Goal: Transaction & Acquisition: Purchase product/service

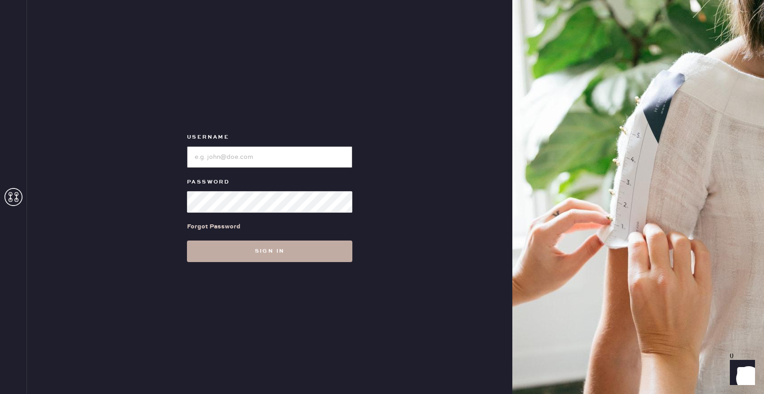
type input "reformationbellevue"
click at [287, 254] on button "Sign in" at bounding box center [269, 252] width 165 height 22
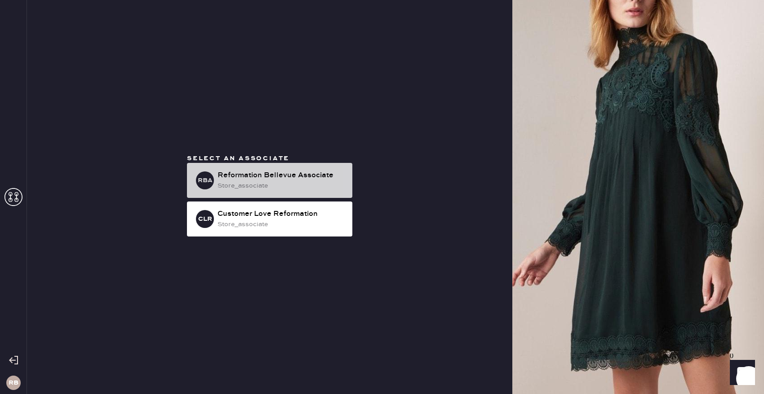
click at [279, 188] on div "store_associate" at bounding box center [281, 186] width 128 height 10
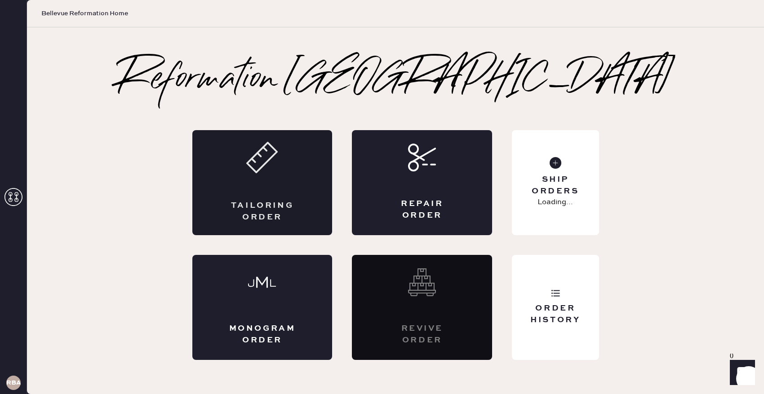
click at [258, 199] on div "Tailoring Order" at bounding box center [262, 182] width 140 height 105
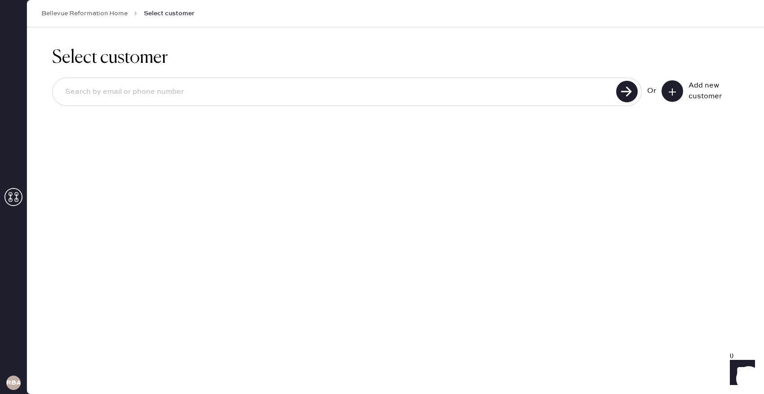
click at [419, 99] on input at bounding box center [335, 92] width 555 height 21
click at [433, 108] on div "Or Add new customer" at bounding box center [395, 93] width 686 height 48
click at [668, 95] on icon at bounding box center [672, 92] width 9 height 9
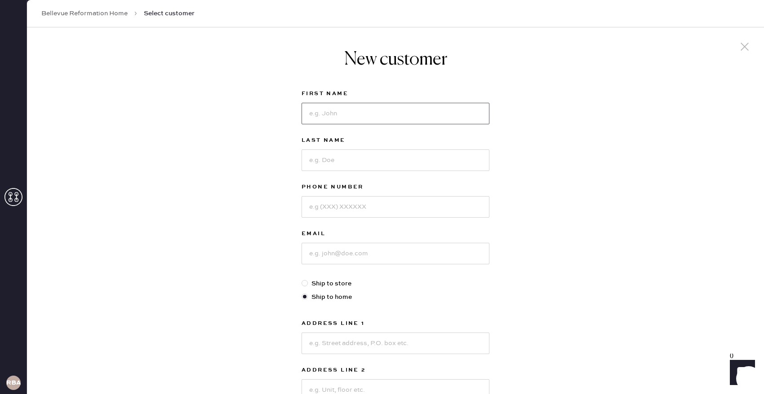
click at [338, 110] on input at bounding box center [395, 114] width 188 height 22
type input "S"
type input "Archanasri"
type input "Subramanian"
click at [331, 212] on input at bounding box center [395, 207] width 188 height 22
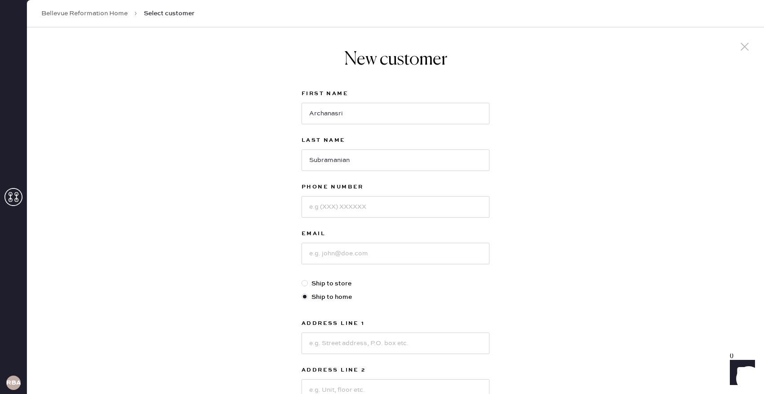
click at [535, 143] on div "New customer First Name Archanasri Last Name Subramanian Phone Number Email Shi…" at bounding box center [395, 305] width 737 height 557
click at [408, 202] on input at bounding box center [395, 207] width 188 height 22
click at [340, 208] on input "8017065901" at bounding box center [395, 207] width 188 height 22
type input "8017065801"
click at [368, 257] on input at bounding box center [395, 254] width 188 height 22
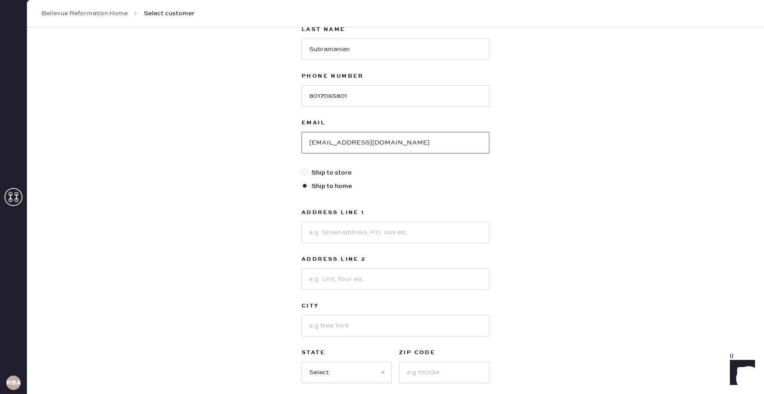
scroll to position [112, 0]
type input "archanasri18@yahoo.com"
click at [325, 169] on label "Ship to store" at bounding box center [395, 172] width 188 height 10
click at [302, 168] on input "Ship to store" at bounding box center [301, 167] width 0 height 0
radio input "true"
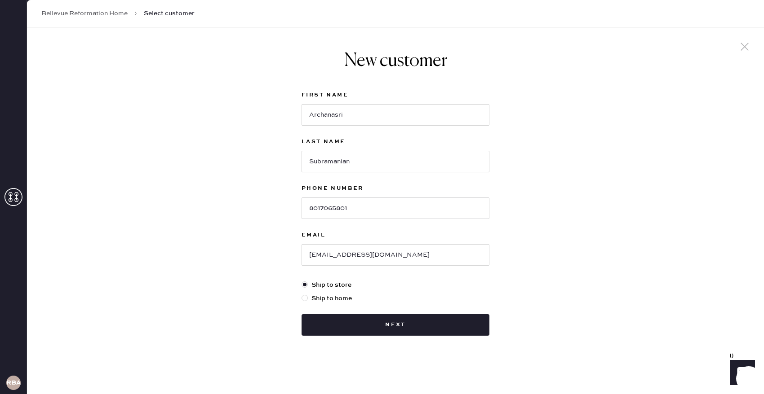
scroll to position [0, 0]
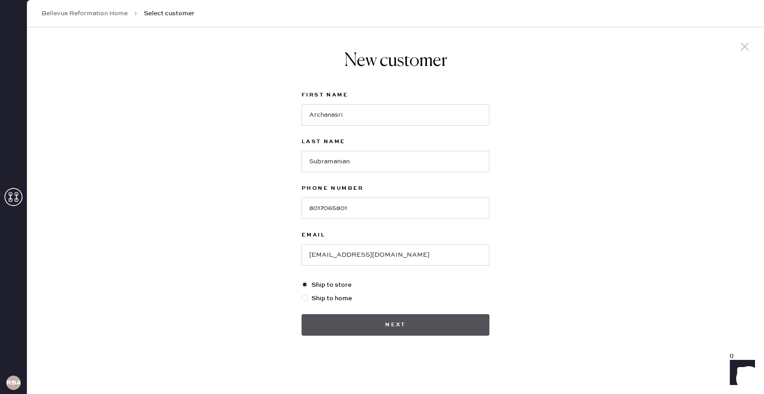
click at [397, 324] on button "Next" at bounding box center [395, 325] width 188 height 22
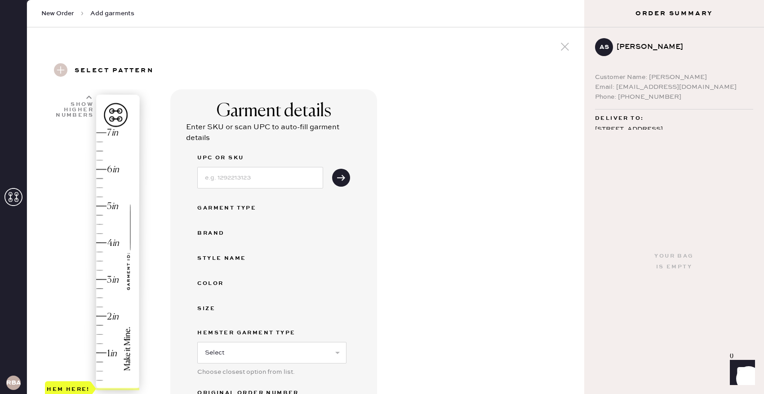
scroll to position [90, 0]
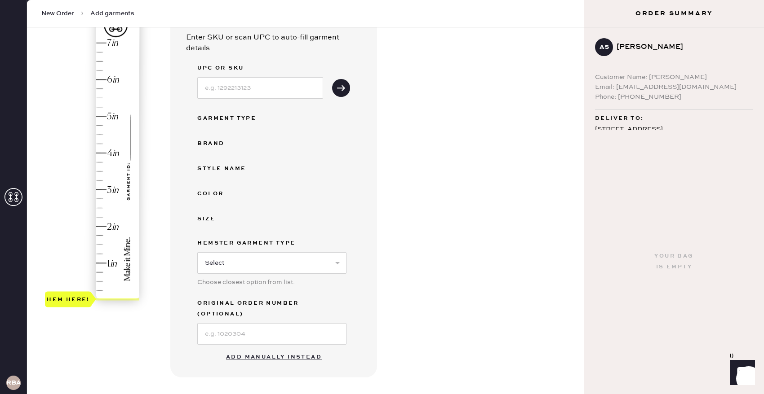
click at [272, 349] on button "Add manually instead" at bounding box center [274, 358] width 106 height 18
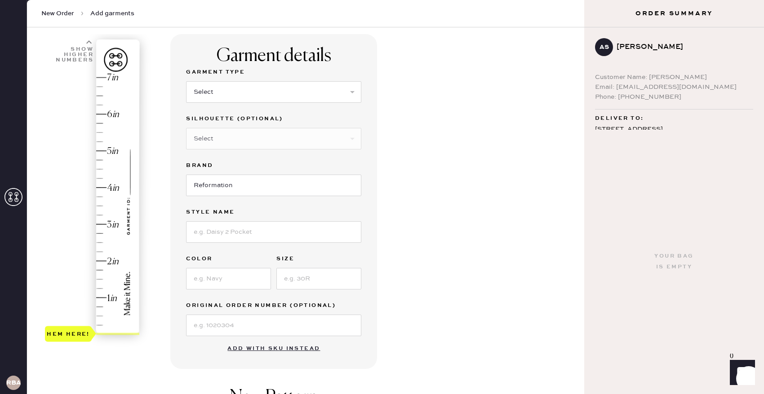
scroll to position [40, 0]
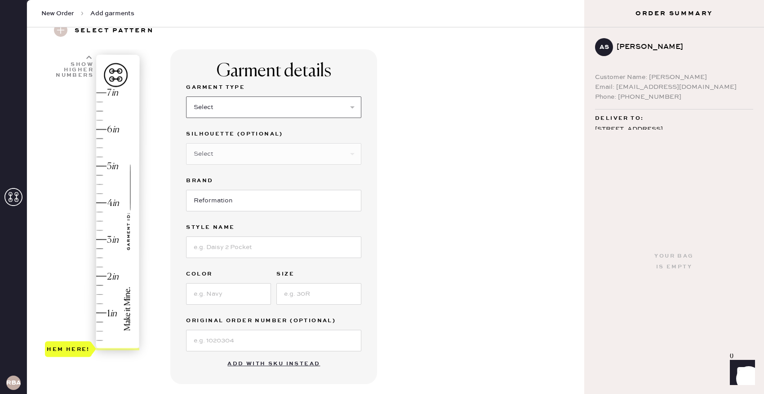
click at [254, 102] on select "Select Basic Skirt Jeans Leggings Pants Shorts Basic Sleeved Dress Basic Sleeve…" at bounding box center [273, 108] width 175 height 22
select select "6"
click at [255, 160] on select "Select Maxi Dress Midi Dress Mini Dress Other" at bounding box center [273, 154] width 175 height 22
select select "39"
click at [253, 250] on input at bounding box center [273, 248] width 175 height 22
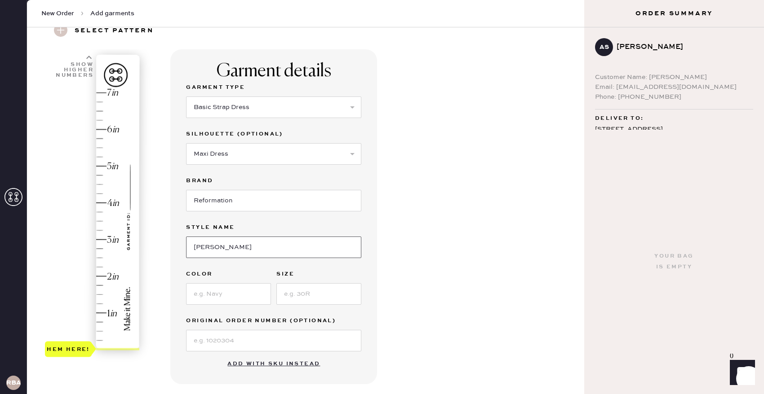
type input "Frankie"
click at [220, 295] on input at bounding box center [228, 294] width 85 height 22
type input "Trieste Border"
click at [314, 290] on input at bounding box center [318, 294] width 85 height 22
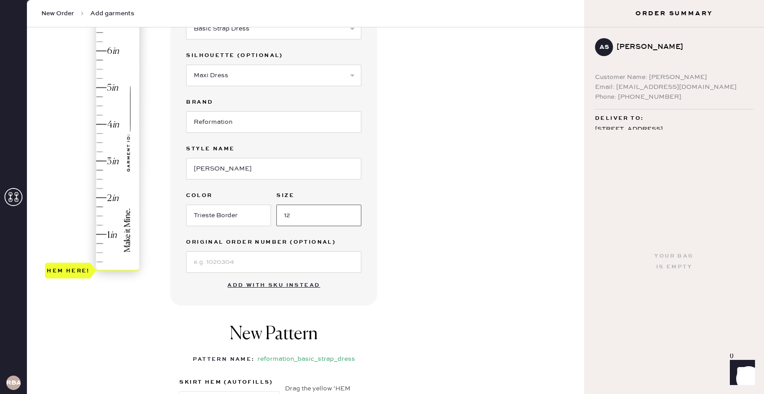
scroll to position [133, 0]
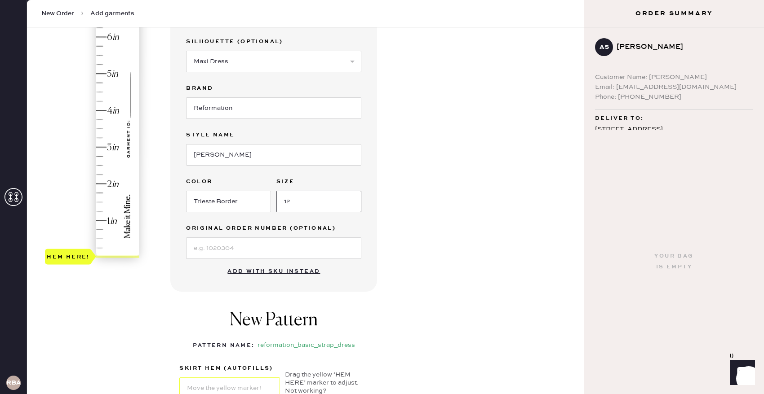
type input "12"
type input "4"
click at [102, 110] on div "Hem here!" at bounding box center [93, 128] width 96 height 265
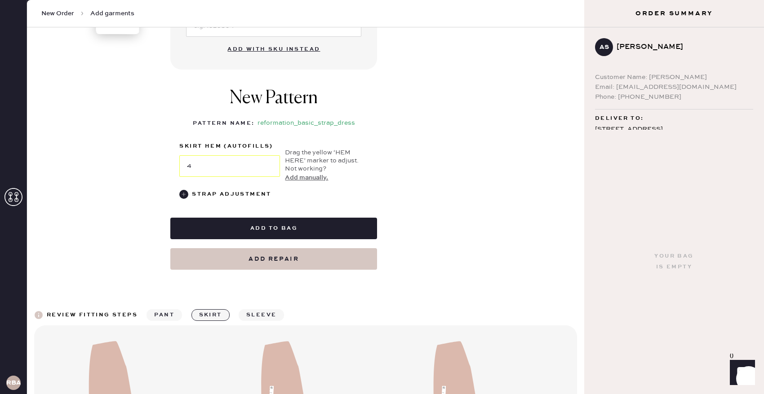
scroll to position [355, 0]
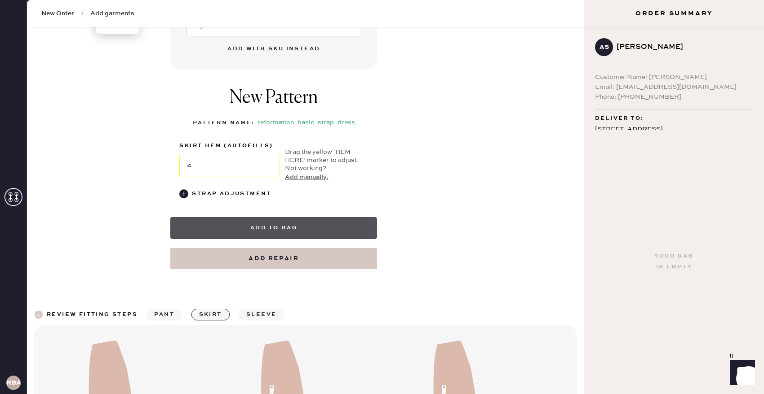
click at [274, 227] on button "Add to bag" at bounding box center [273, 228] width 207 height 22
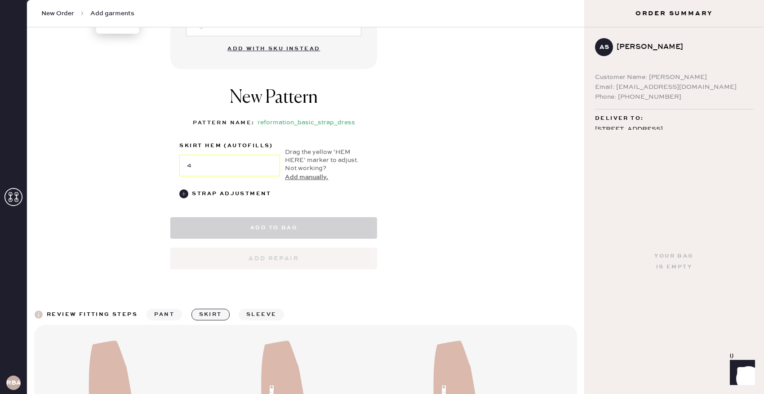
select select "6"
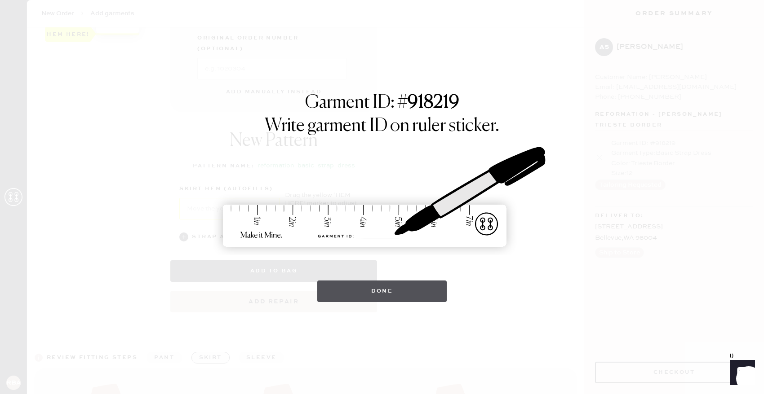
click at [421, 296] on button "Done" at bounding box center [382, 292] width 130 height 22
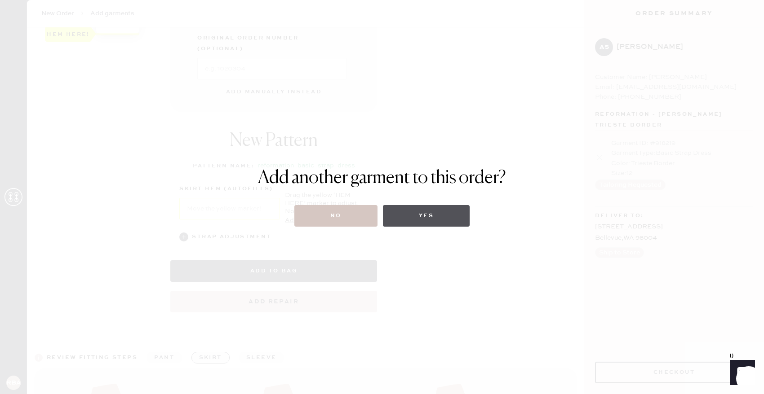
click at [419, 220] on button "Yes" at bounding box center [426, 216] width 87 height 22
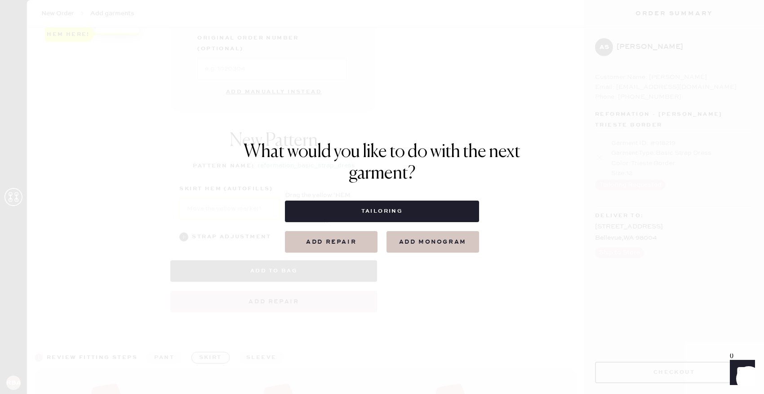
click at [376, 302] on div "What would you like to do with the next garment? Tailoring Add repair add monog…" at bounding box center [382, 197] width 764 height 394
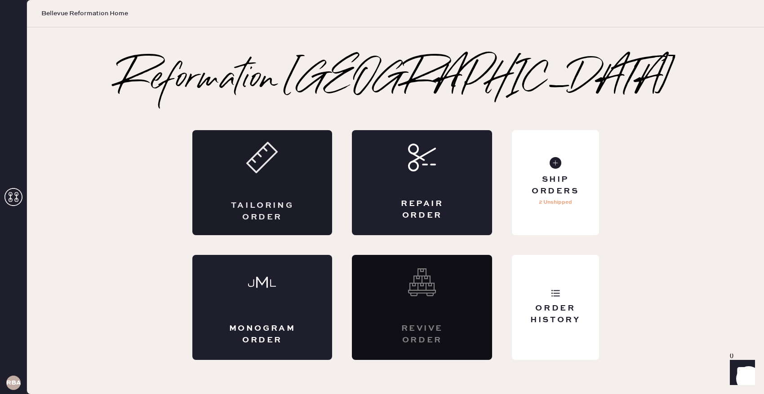
click at [254, 187] on div "Tailoring Order" at bounding box center [262, 182] width 140 height 105
click at [554, 296] on icon at bounding box center [555, 293] width 9 height 9
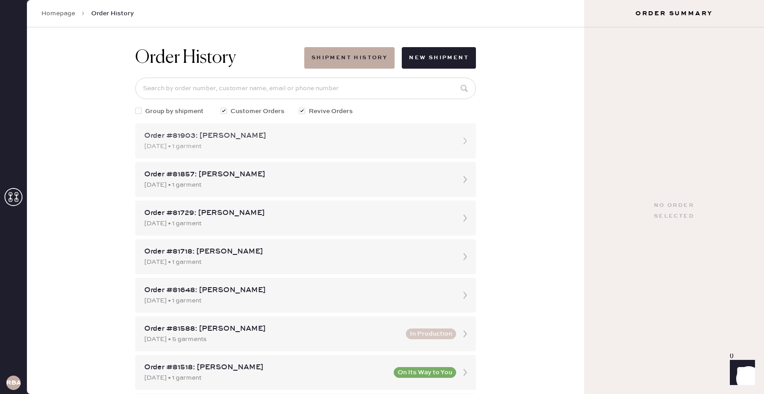
click at [399, 148] on div "[DATE] • 1 garment" at bounding box center [297, 147] width 306 height 10
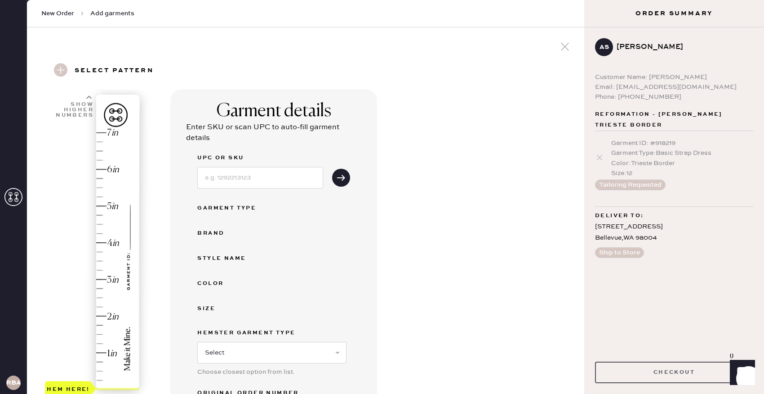
click at [680, 372] on button "Checkout" at bounding box center [674, 373] width 158 height 22
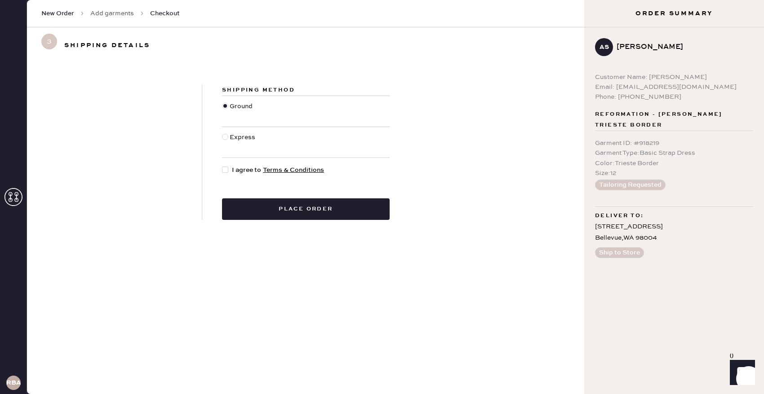
click at [225, 174] on div at bounding box center [227, 170] width 10 height 10
click at [222, 166] on input "I agree to Terms & Conditions" at bounding box center [222, 165] width 0 height 0
checkbox input "true"
click at [255, 207] on button "Place order" at bounding box center [306, 210] width 168 height 22
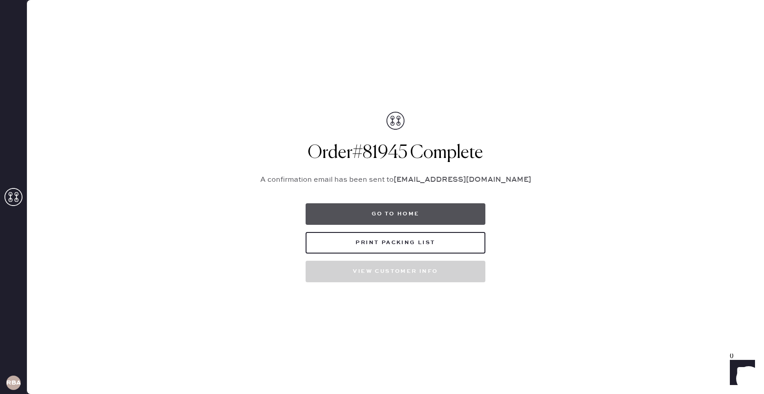
click at [400, 216] on button "Go to home" at bounding box center [395, 215] width 180 height 22
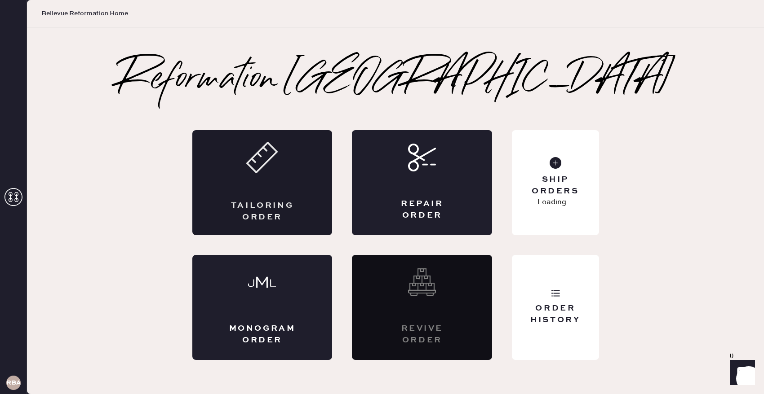
click at [296, 178] on div "Tailoring Order" at bounding box center [262, 182] width 140 height 105
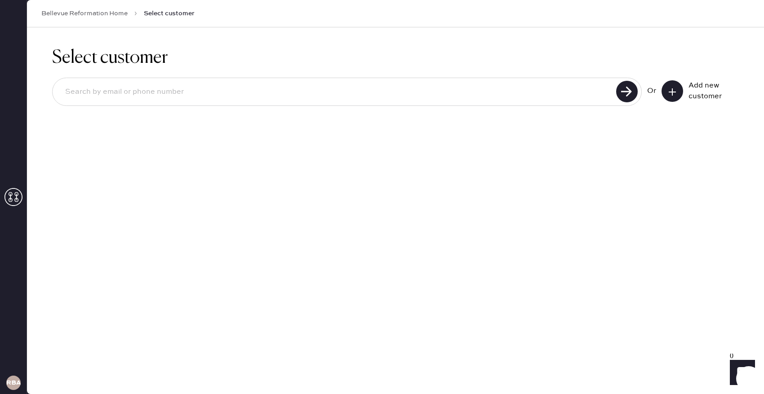
click at [665, 87] on button at bounding box center [672, 91] width 22 height 22
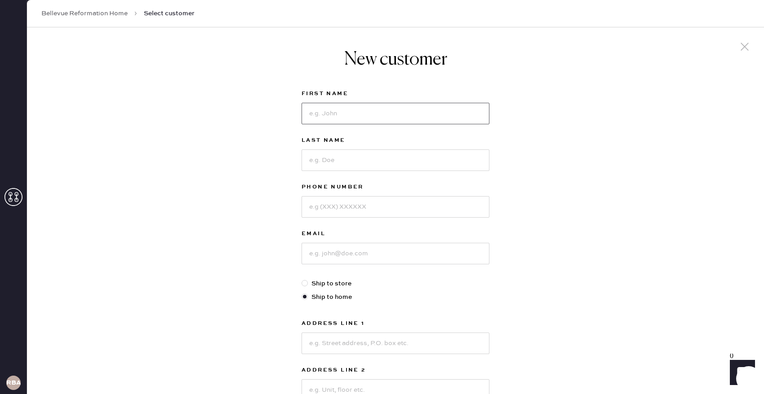
click at [327, 116] on input at bounding box center [395, 114] width 188 height 22
type input "Yu"
drag, startPoint x: 342, startPoint y: 162, endPoint x: 341, endPoint y: 154, distance: 8.2
click at [342, 161] on input at bounding box center [395, 161] width 188 height 22
type input "Lin"
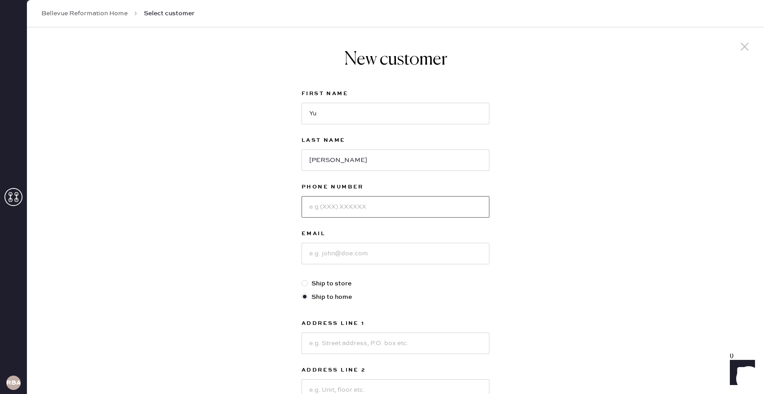
click at [340, 210] on input at bounding box center [395, 207] width 188 height 22
type input "4252155644"
click at [351, 254] on input at bounding box center [395, 254] width 188 height 22
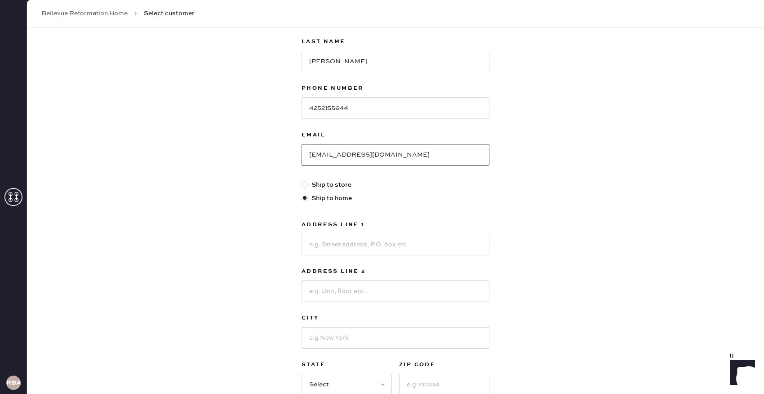
scroll to position [108, 0]
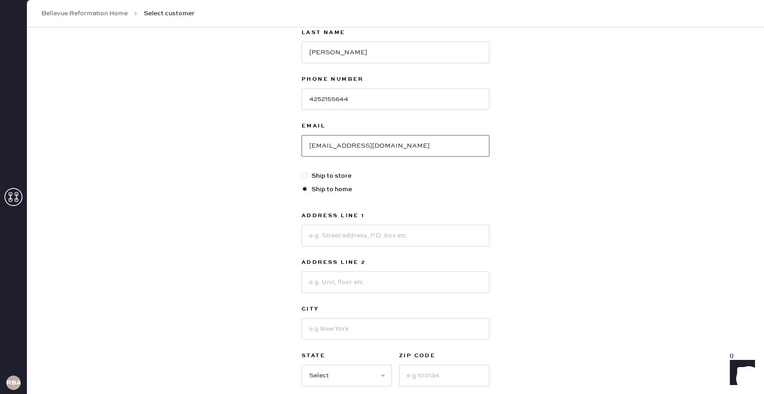
type input "maggielinyu@gmail.com"
click at [374, 236] on input at bounding box center [395, 236] width 188 height 22
type input "9044 229th Pl NE"
type input "Redmond"
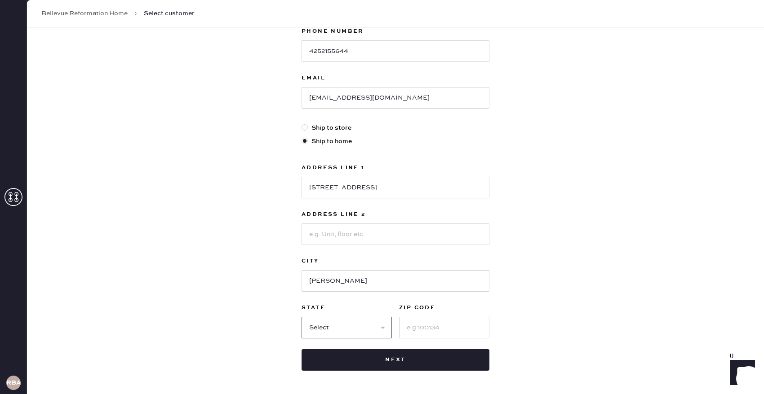
scroll to position [164, 0]
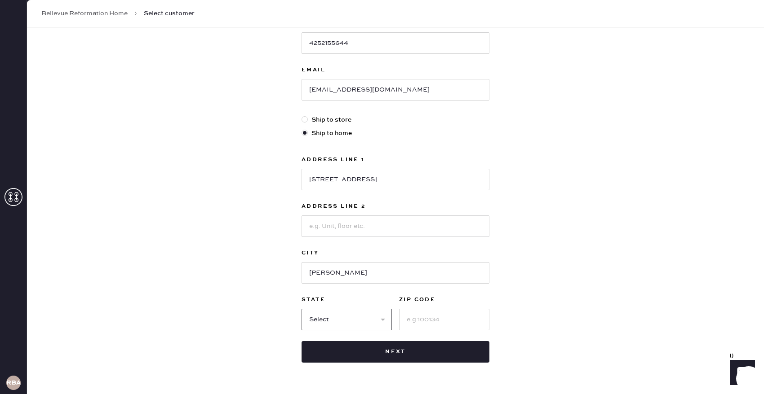
click at [356, 317] on select "Select AK AL AR AZ CA CO CT DC DE FL GA HI IA ID IL IN KS KY LA MA MD ME MI MN …" at bounding box center [346, 320] width 90 height 22
select select "WA"
click at [418, 321] on input at bounding box center [444, 320] width 90 height 22
type input "0"
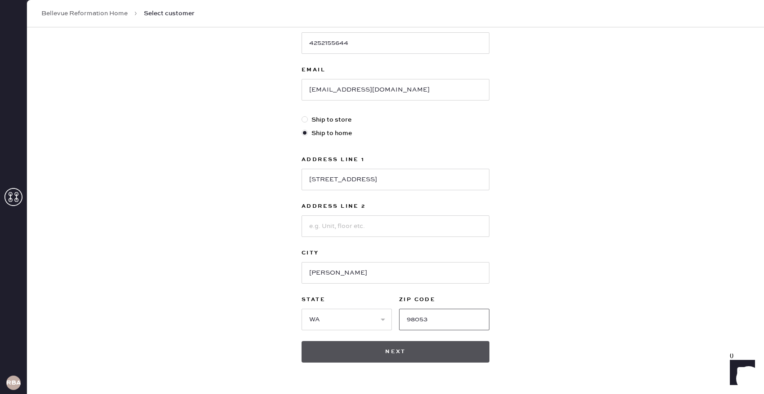
type input "98053"
click at [361, 354] on button "Next" at bounding box center [395, 352] width 188 height 22
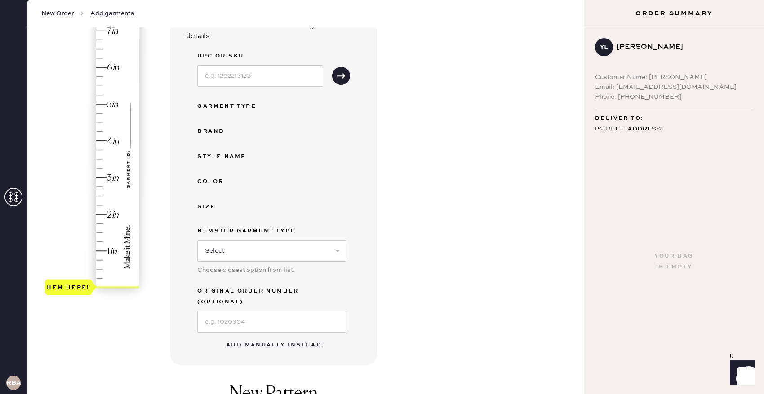
scroll to position [155, 0]
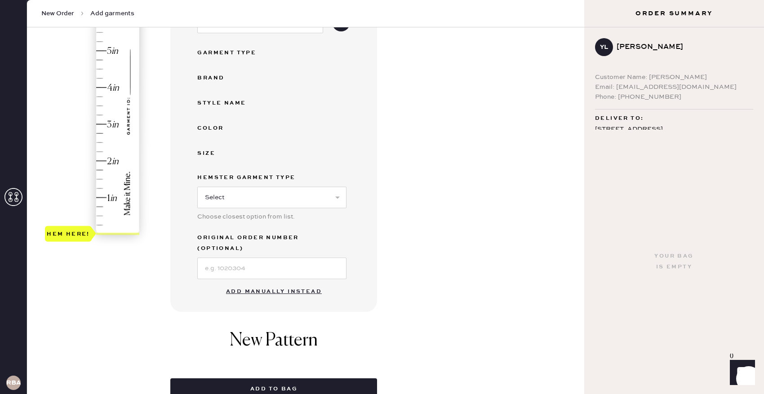
click at [270, 283] on button "Add manually instead" at bounding box center [274, 292] width 106 height 18
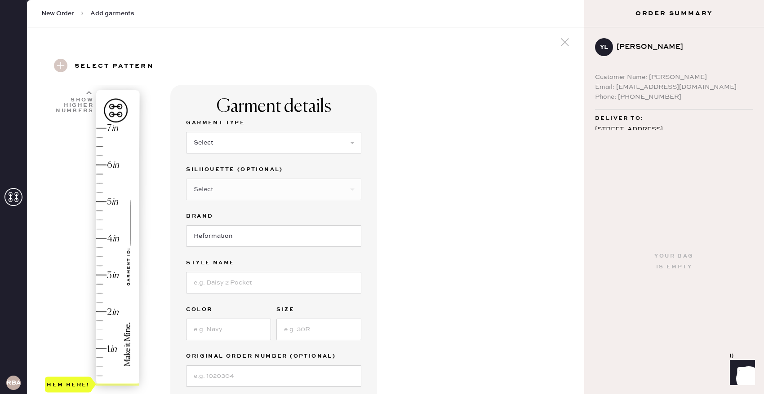
scroll to position [0, 0]
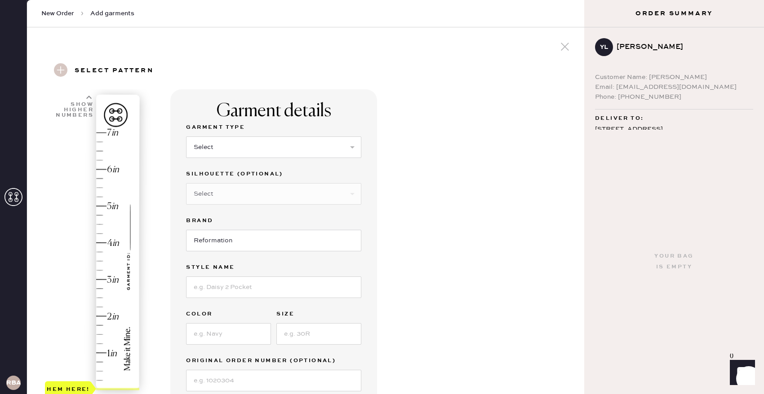
click at [97, 298] on div "Hem here!" at bounding box center [93, 261] width 96 height 265
click at [257, 145] on select "Select Basic Skirt Jeans Leggings Pants Shorts Basic Sleeved Dress Basic Sleeve…" at bounding box center [273, 148] width 175 height 22
select select "4"
click at [249, 191] on select "Select Joggers Shorts Cropped Flare Boot Cut Straight Skinny Other" at bounding box center [273, 194] width 175 height 22
select select "13"
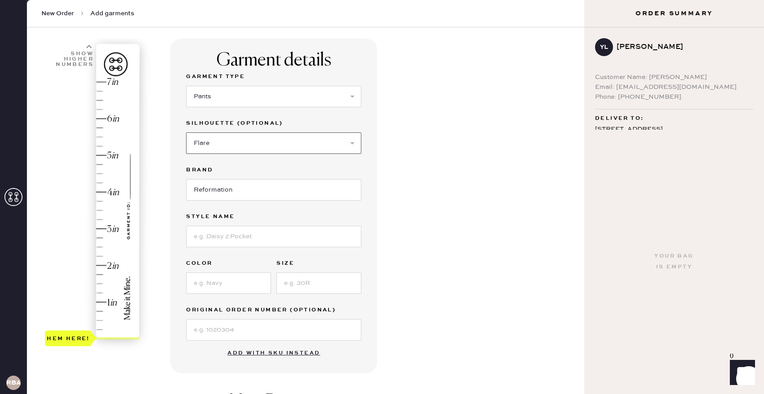
scroll to position [59, 0]
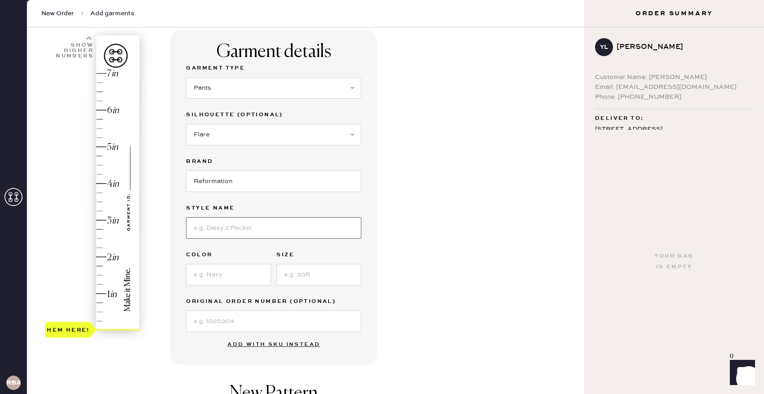
click at [232, 231] on input at bounding box center [273, 228] width 175 height 22
type input "Marion Low Rise Pant"
click at [224, 274] on input at bounding box center [228, 275] width 85 height 22
type input "Black Currant"
click at [292, 281] on input at bounding box center [318, 275] width 85 height 22
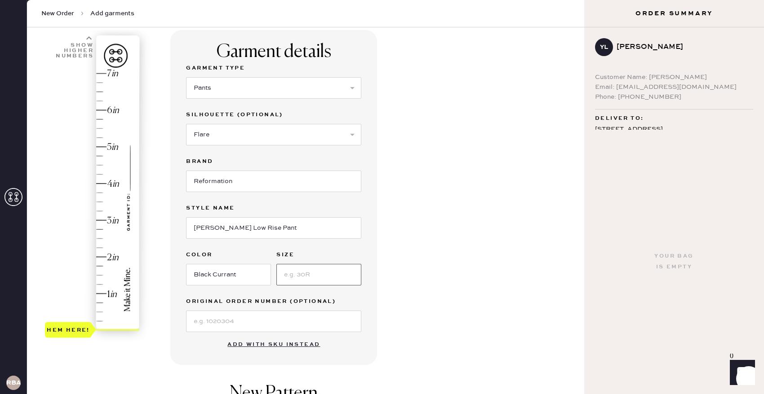
type input "X"
type input "XS"
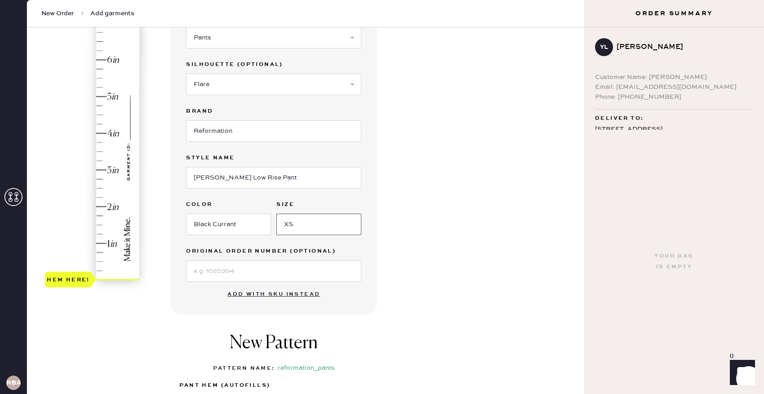
scroll to position [123, 0]
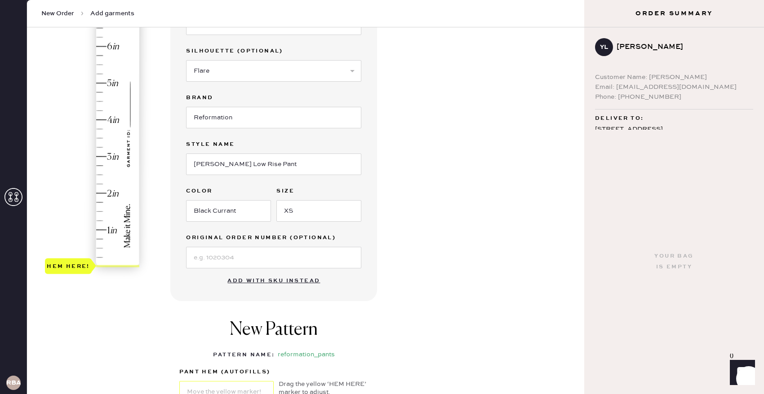
type input "2.5"
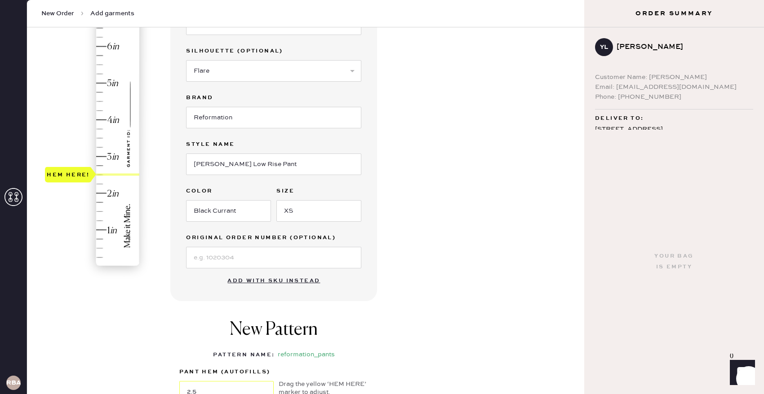
click at [101, 174] on div "Hem here!" at bounding box center [93, 138] width 96 height 265
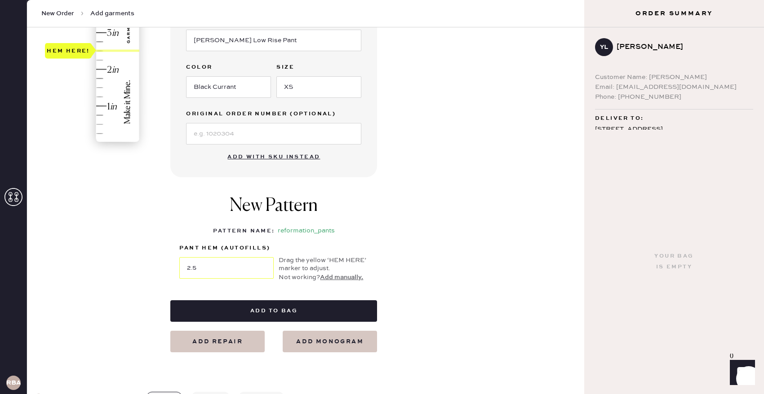
scroll to position [272, 0]
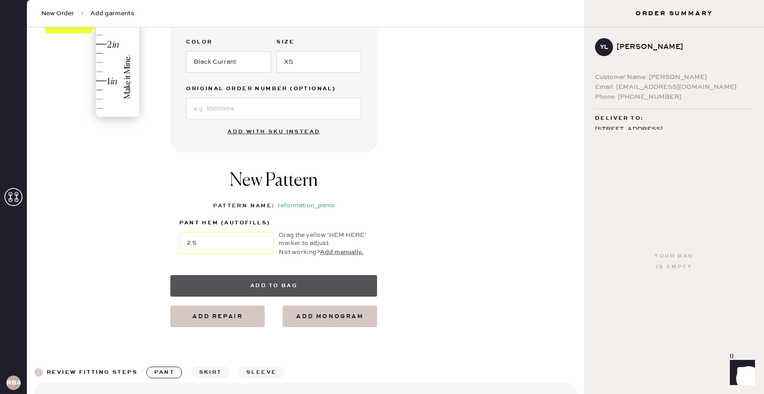
click at [332, 287] on button "Add to bag" at bounding box center [273, 286] width 207 height 22
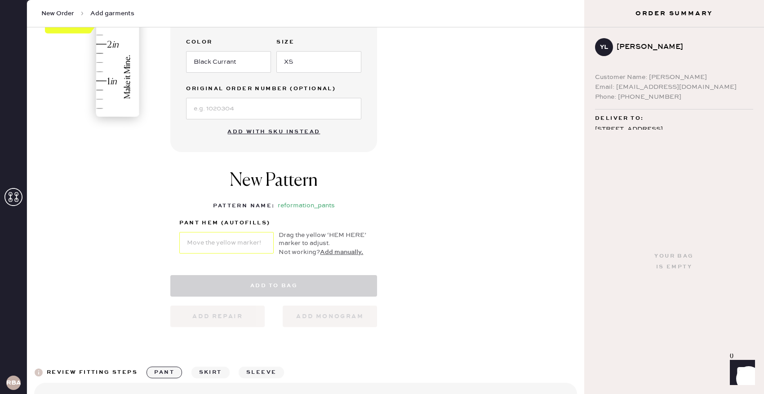
select select "4"
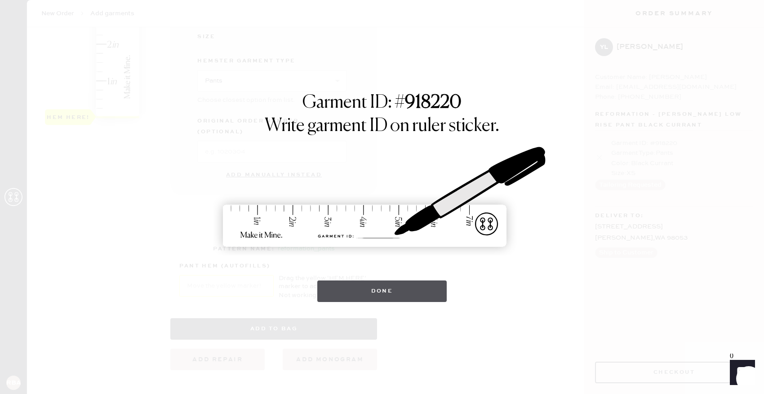
click at [416, 290] on button "Done" at bounding box center [382, 292] width 130 height 22
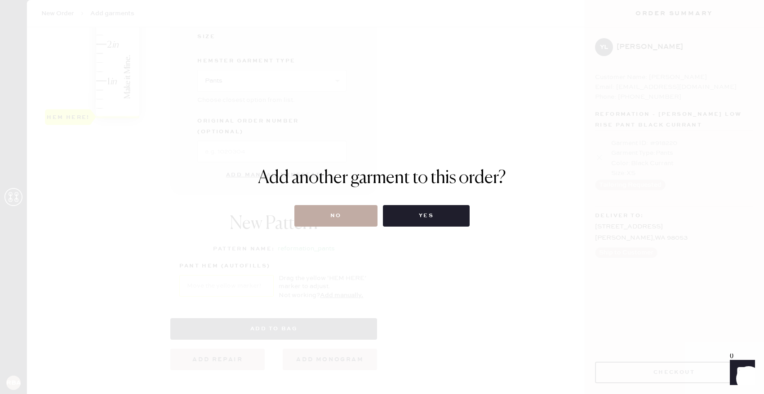
click at [351, 214] on button "No" at bounding box center [335, 216] width 83 height 22
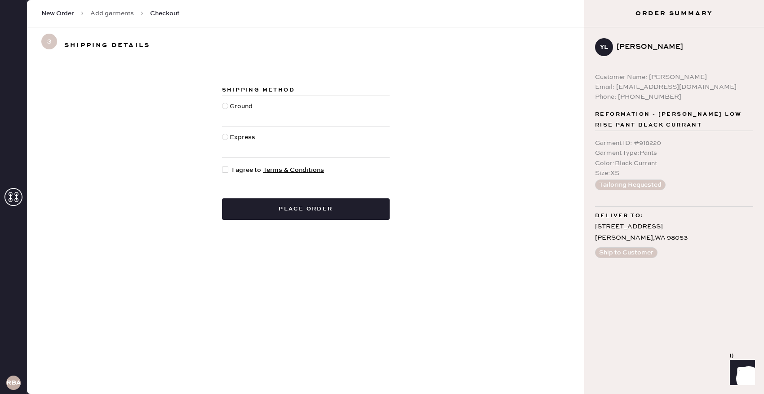
click at [240, 109] on div "Ground" at bounding box center [242, 112] width 25 height 20
click at [222, 102] on input "Ground" at bounding box center [222, 102] width 0 height 0
radio input "true"
click at [227, 173] on div at bounding box center [227, 170] width 10 height 10
click at [222, 166] on input "I agree to Terms & Conditions" at bounding box center [222, 165] width 0 height 0
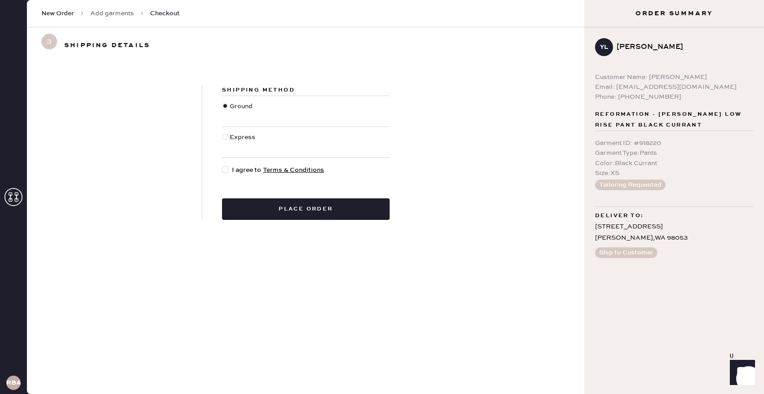
checkbox input "true"
click at [275, 214] on button "Place order" at bounding box center [306, 210] width 168 height 22
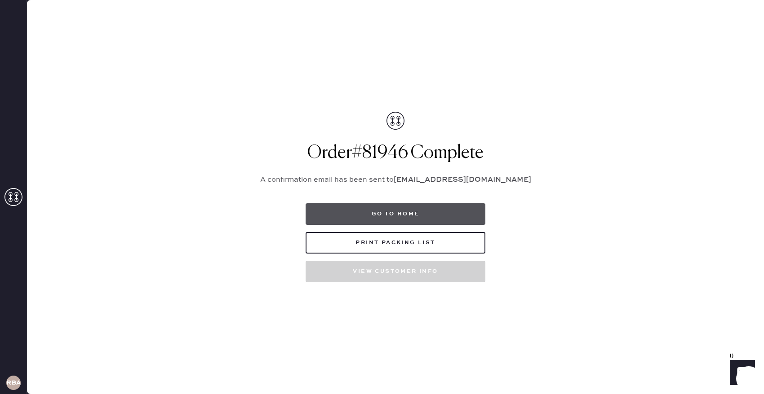
click at [419, 217] on button "Go to home" at bounding box center [395, 215] width 180 height 22
